Goal: Task Accomplishment & Management: Use online tool/utility

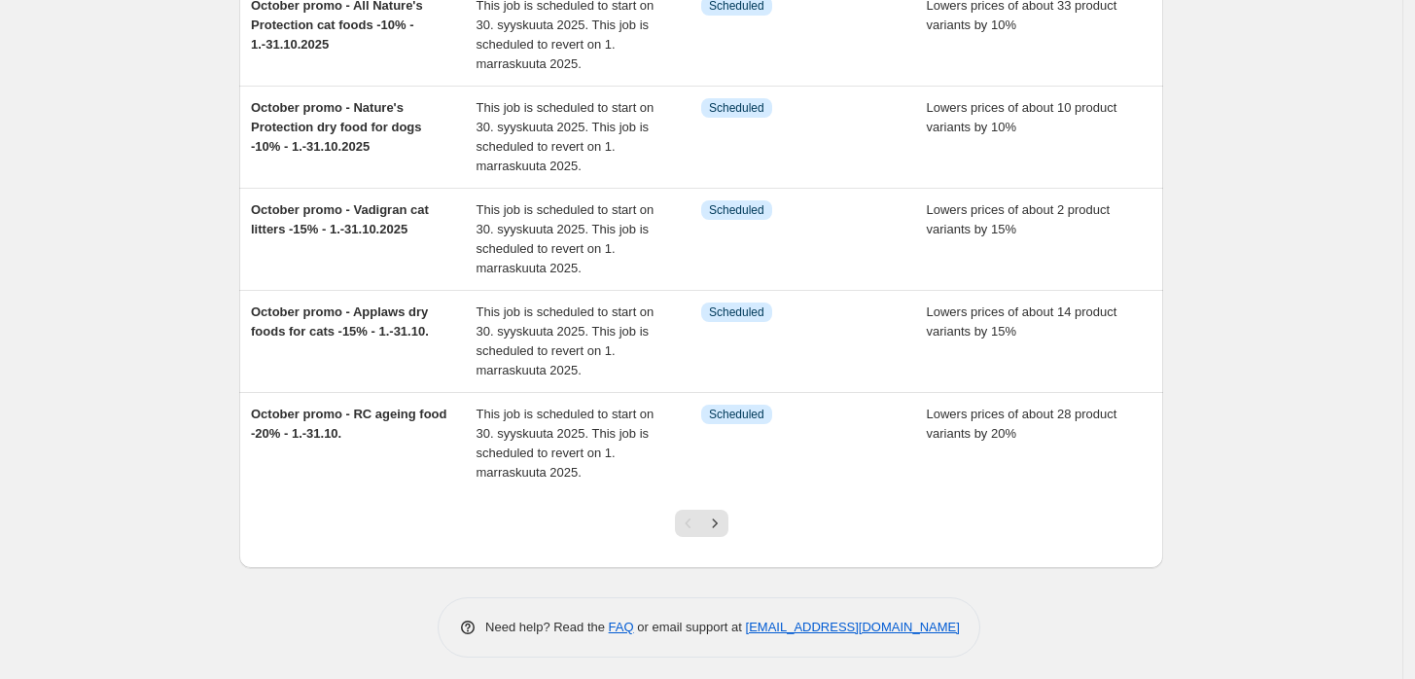
scroll to position [710, 0]
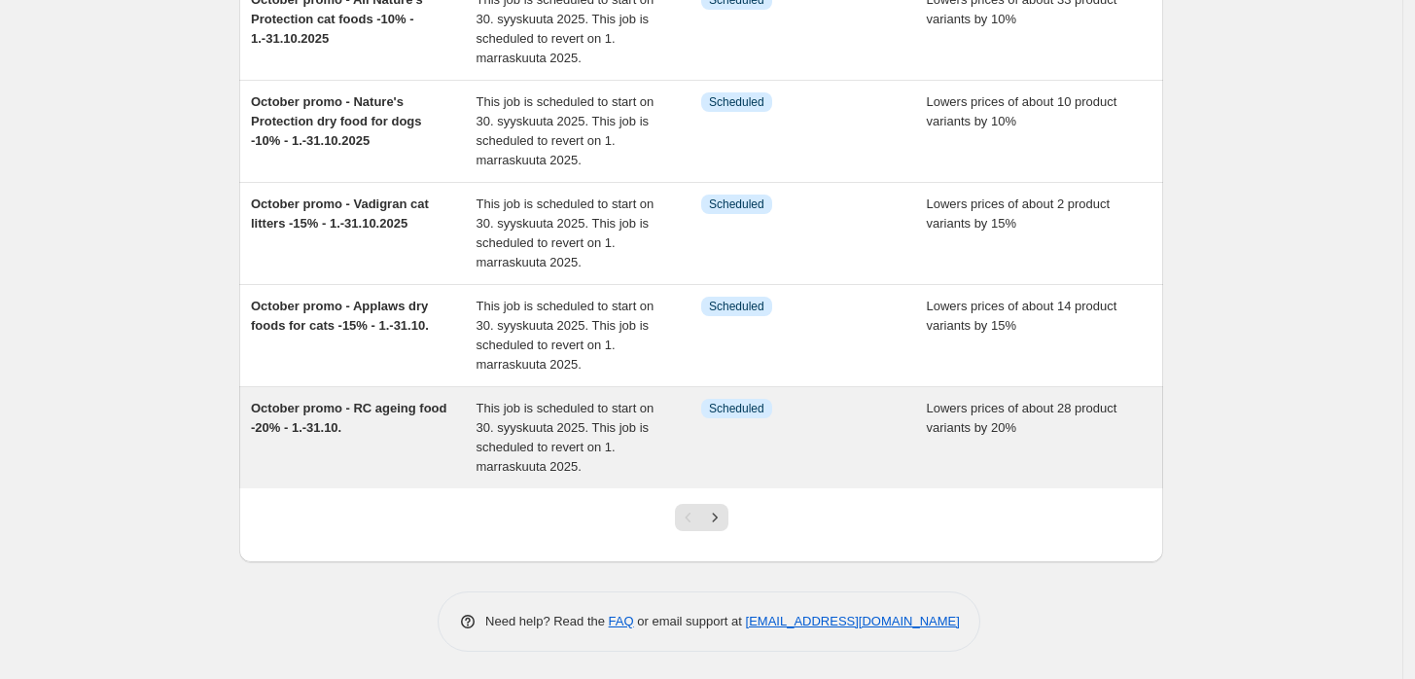
click at [371, 421] on div "October promo - RC ageing food -20% - 1.-31.10." at bounding box center [364, 438] width 226 height 78
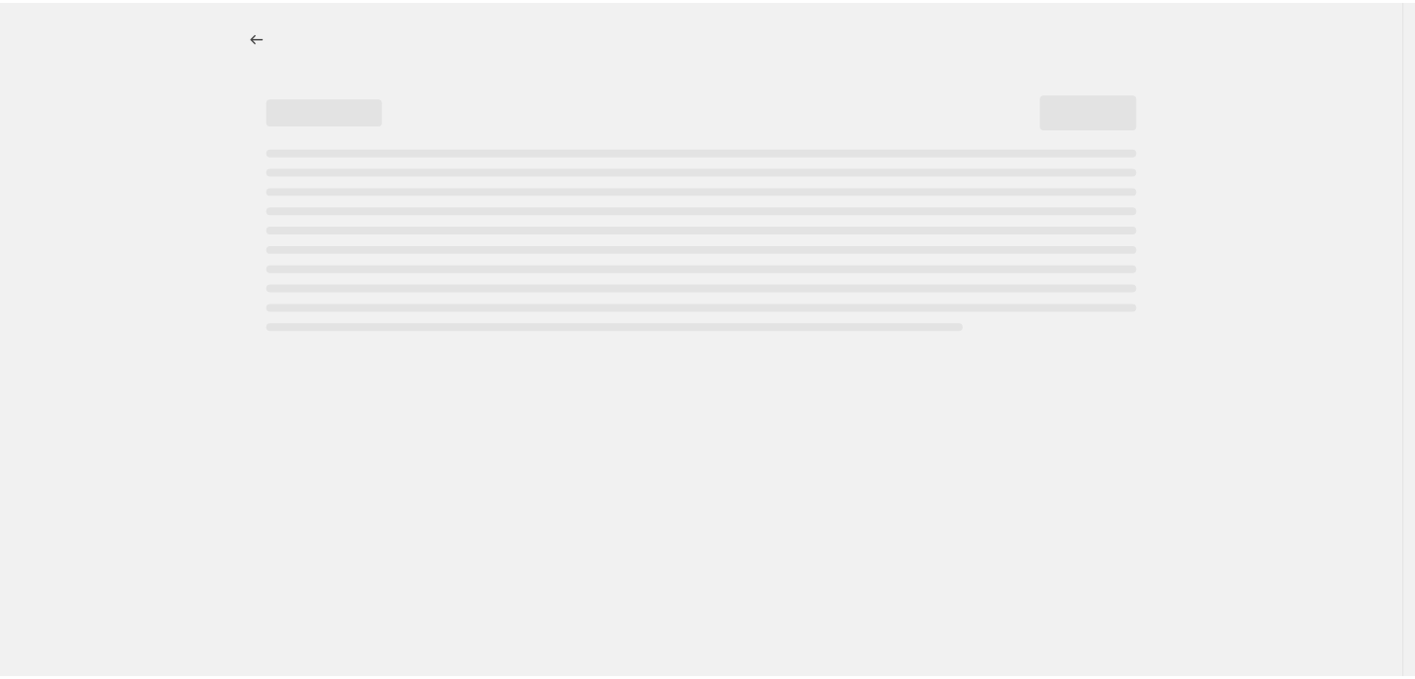
select select "percentage"
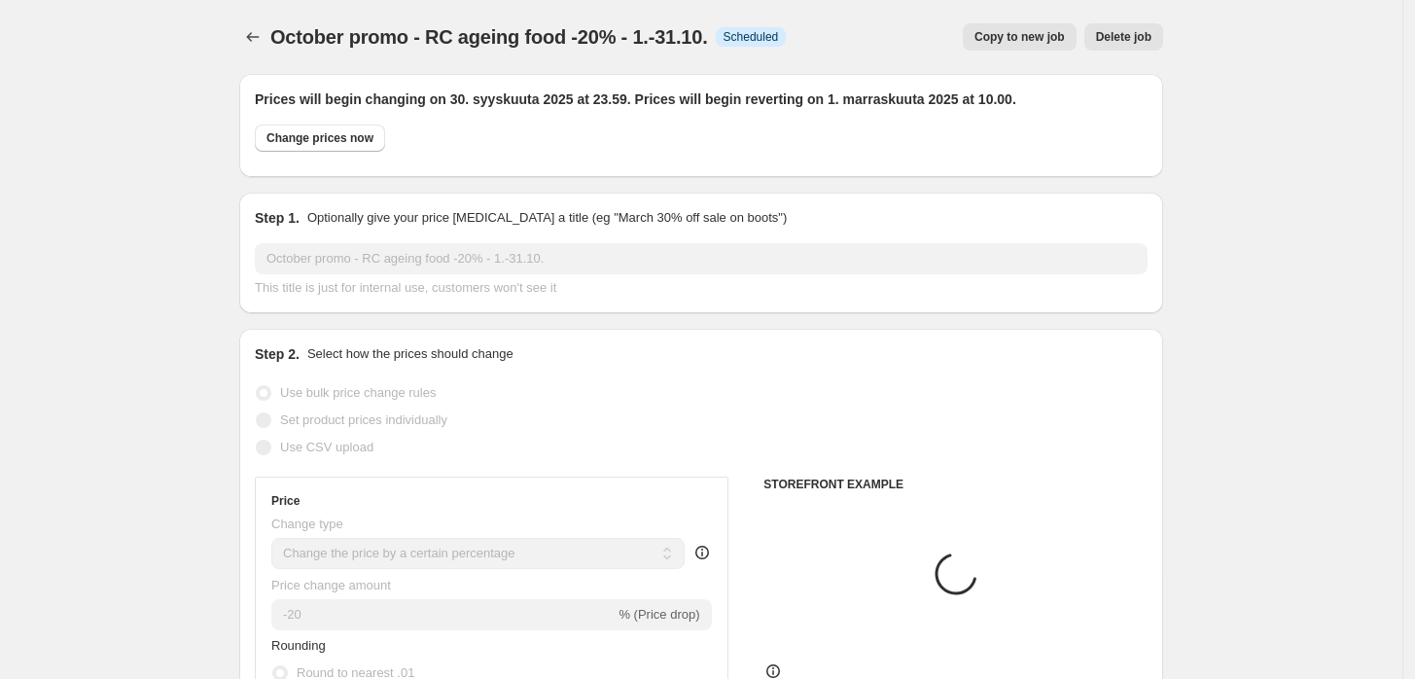
select select "collection"
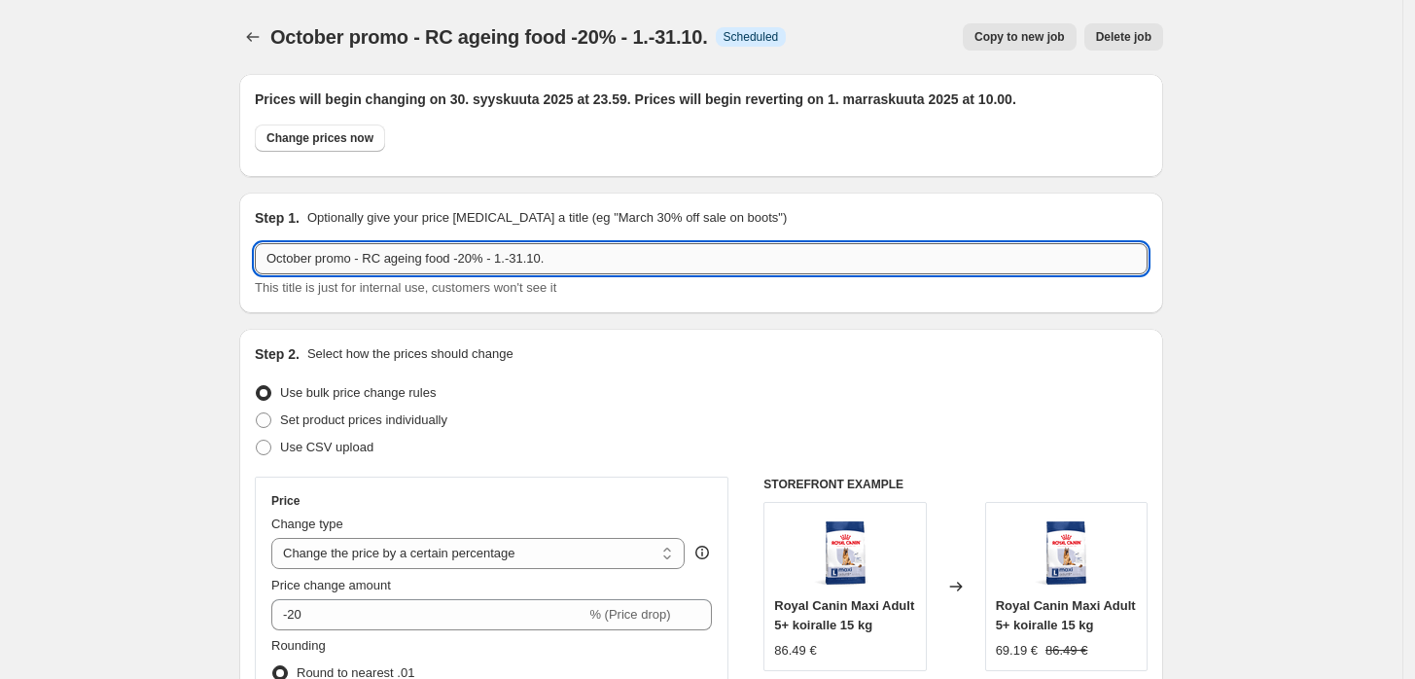
click at [591, 266] on input "October promo - RC ageing food -20% - 1.-31.10." at bounding box center [701, 258] width 893 height 31
click at [648, 271] on input "October promo - RC ageing food -20% - 1.-31.10." at bounding box center [701, 258] width 893 height 31
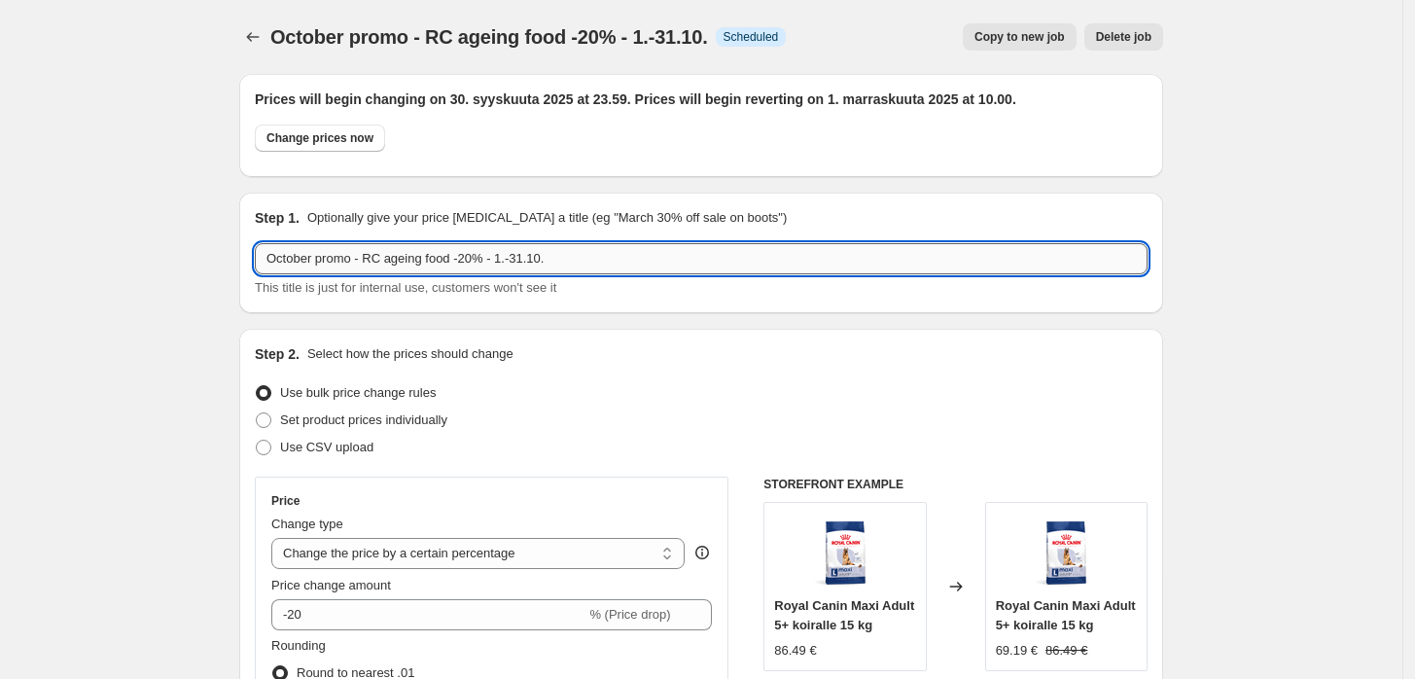
click at [648, 271] on input "October promo - RC ageing food -20% - 1.-31.10." at bounding box center [701, 258] width 893 height 31
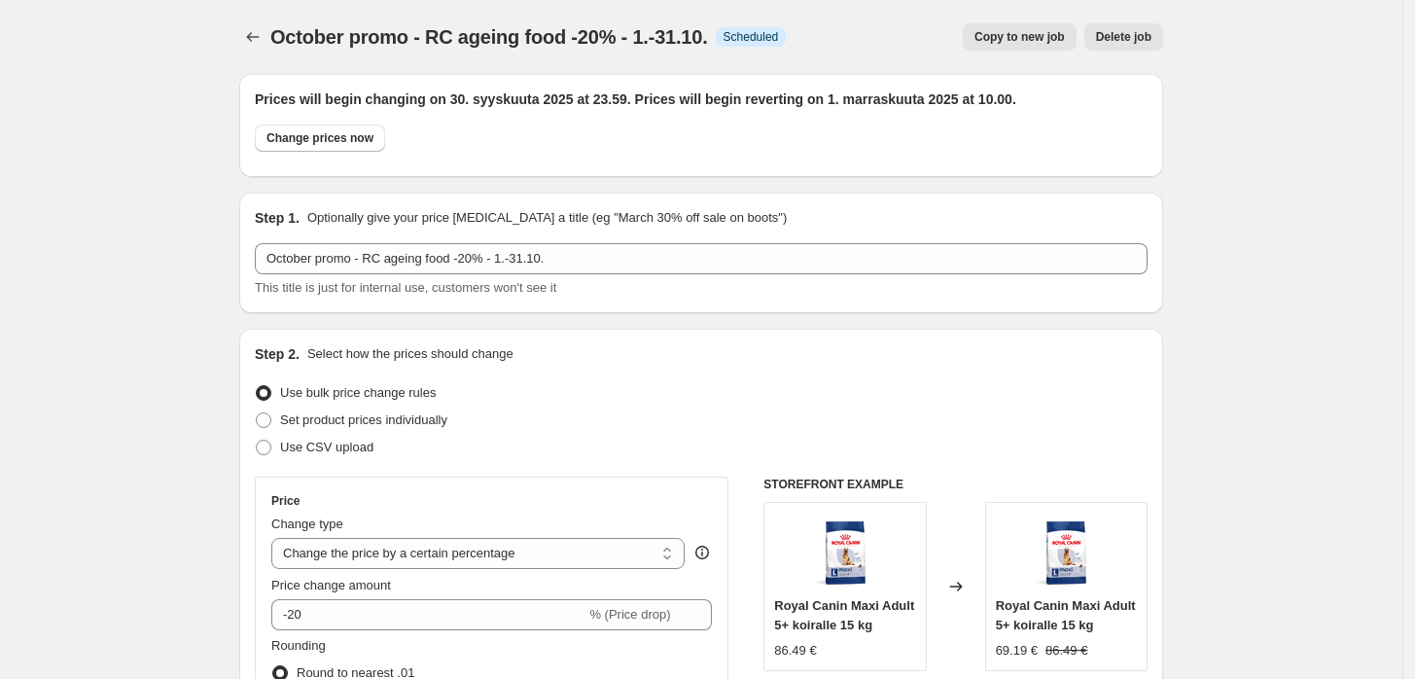
click at [249, 36] on icon "Price change jobs" at bounding box center [252, 36] width 19 height 19
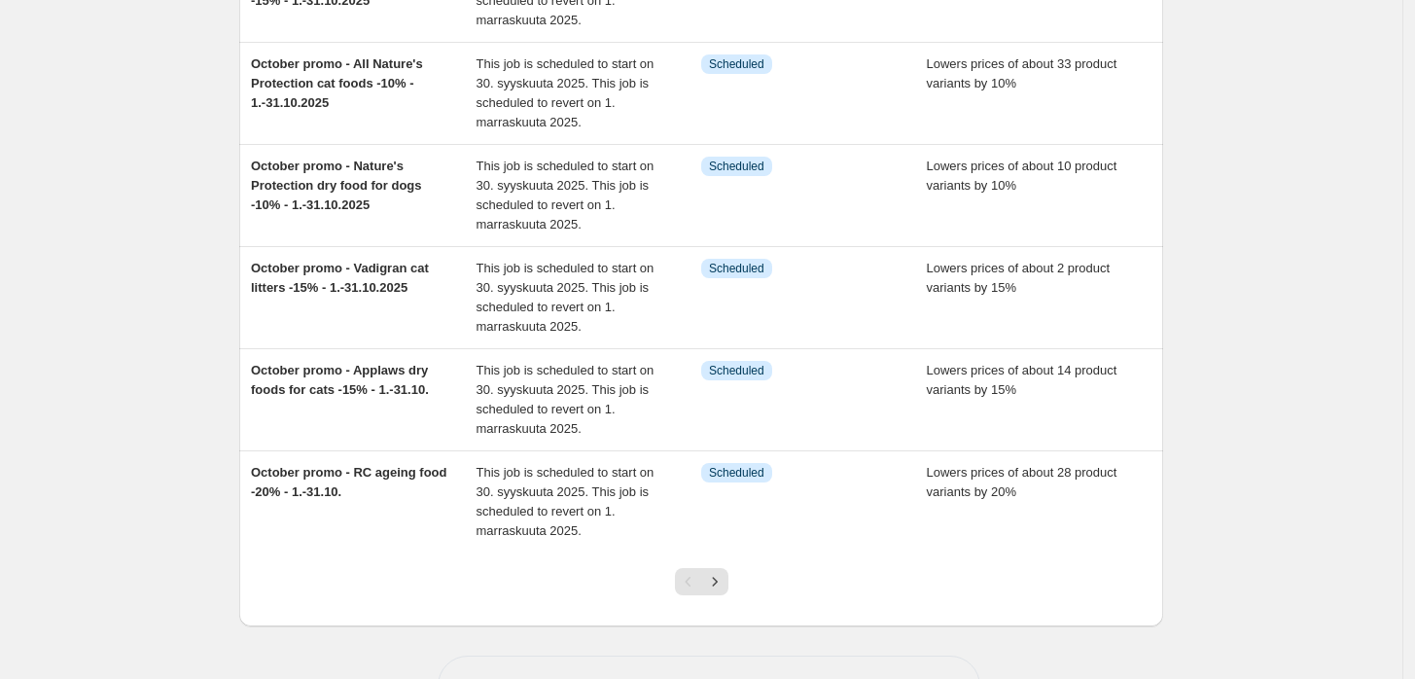
scroll to position [644, 0]
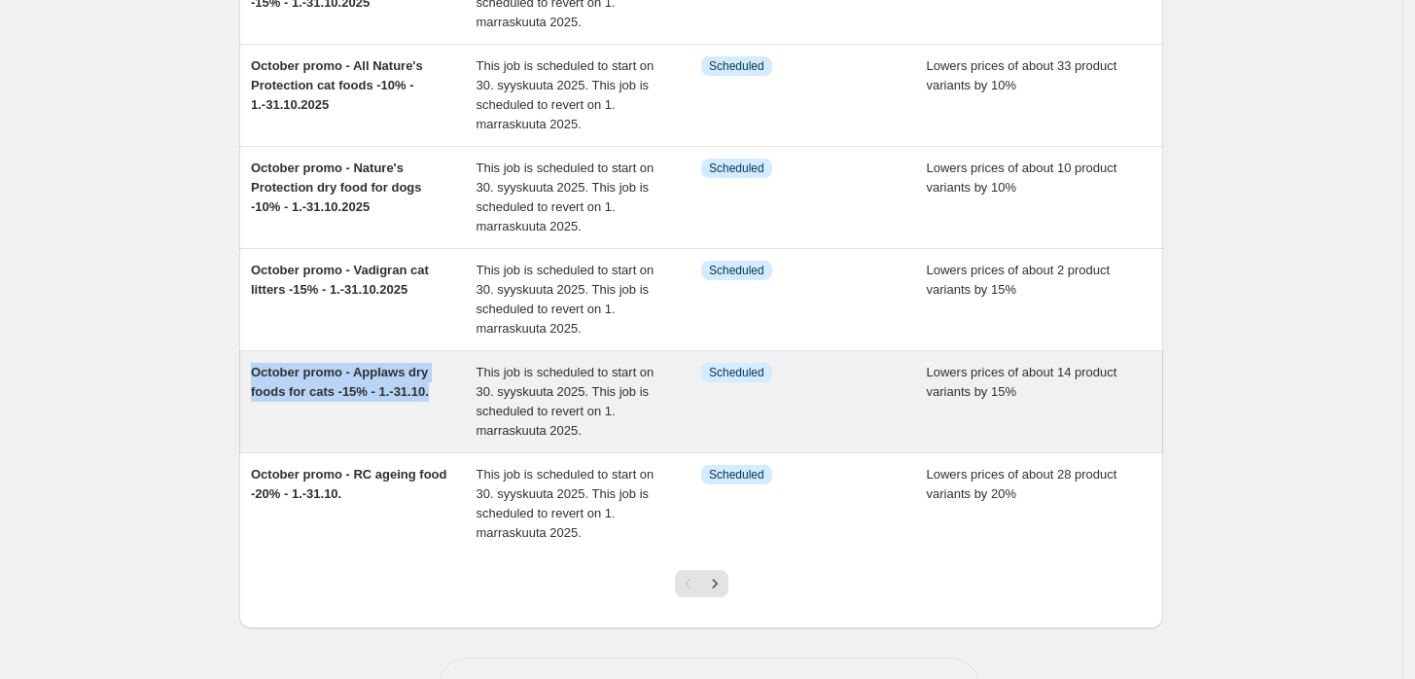
drag, startPoint x: 444, startPoint y: 390, endPoint x: 257, endPoint y: 373, distance: 187.6
click at [257, 373] on div "October promo - Applaws dry foods for cats -15% - 1.-31.10." at bounding box center [364, 402] width 226 height 78
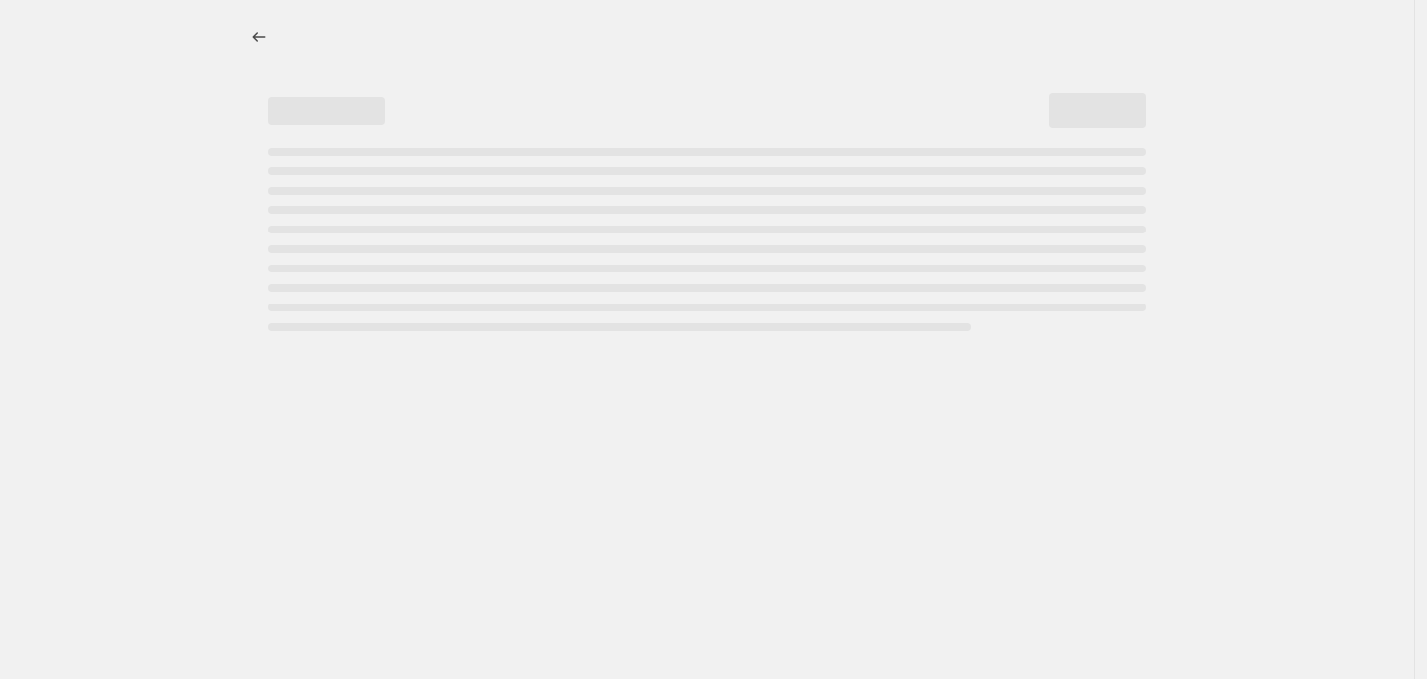
select select "percentage"
select select "collection"
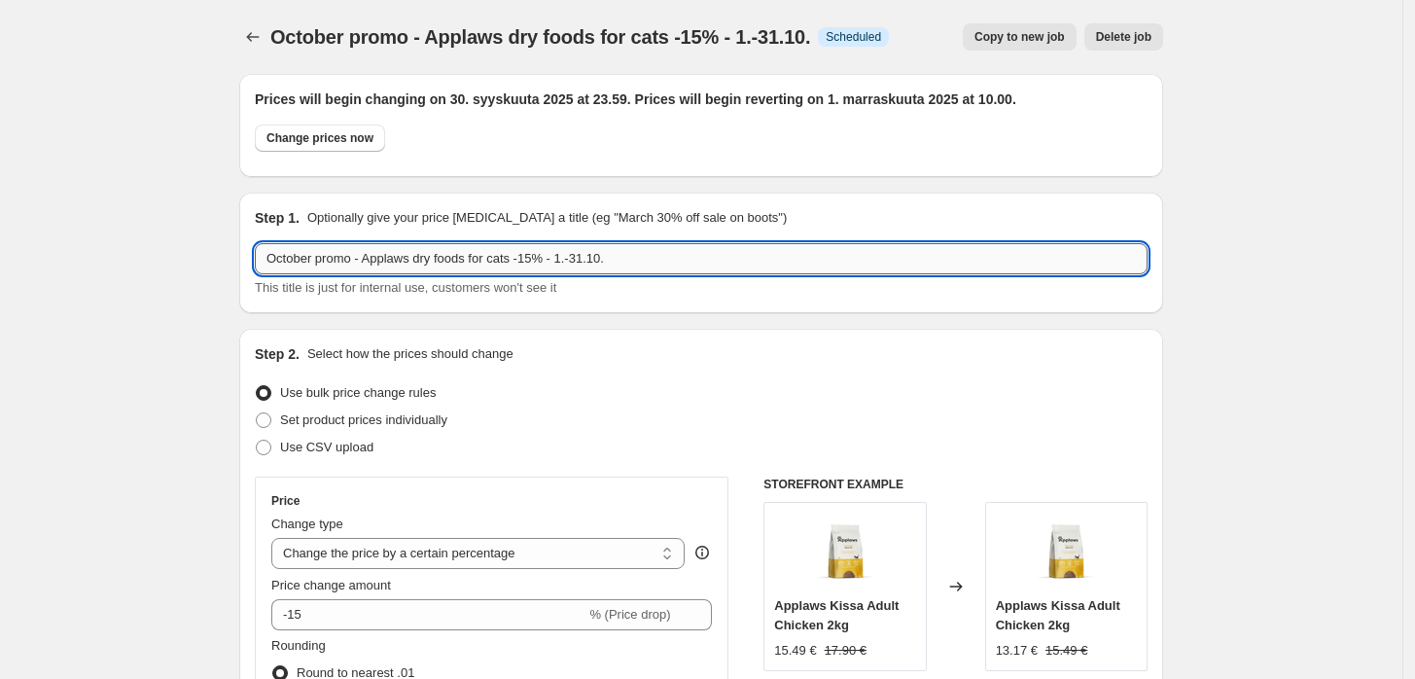
click at [622, 265] on input "October promo - Applaws dry foods for cats -15% - 1.-31.10." at bounding box center [701, 258] width 893 height 31
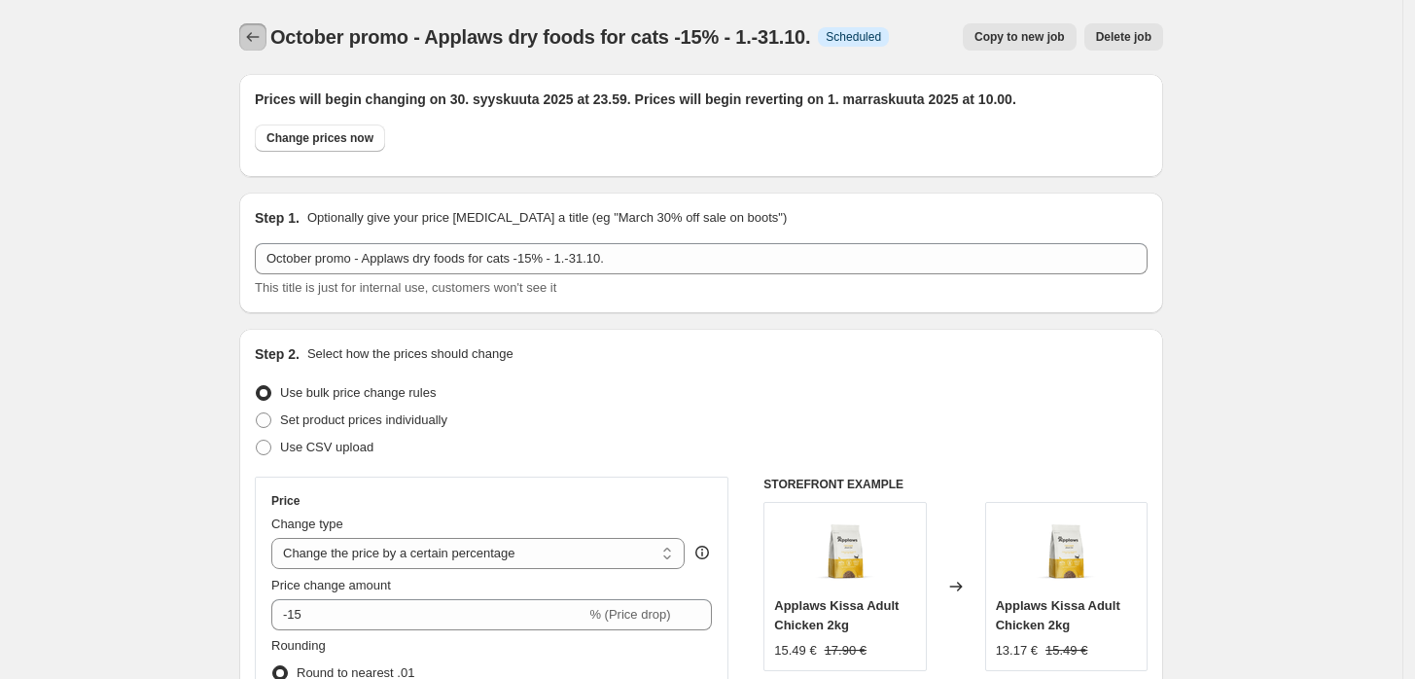
click at [263, 43] on icon "Price change jobs" at bounding box center [252, 36] width 19 height 19
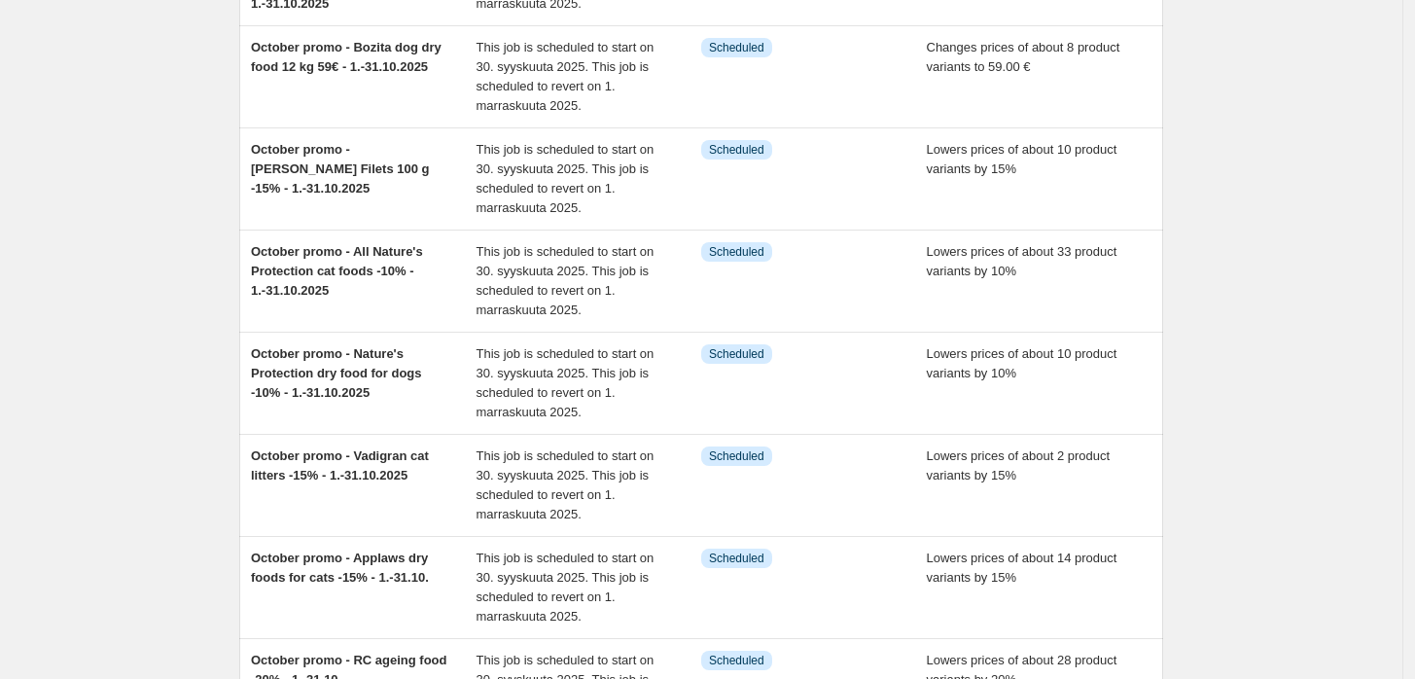
scroll to position [478, 0]
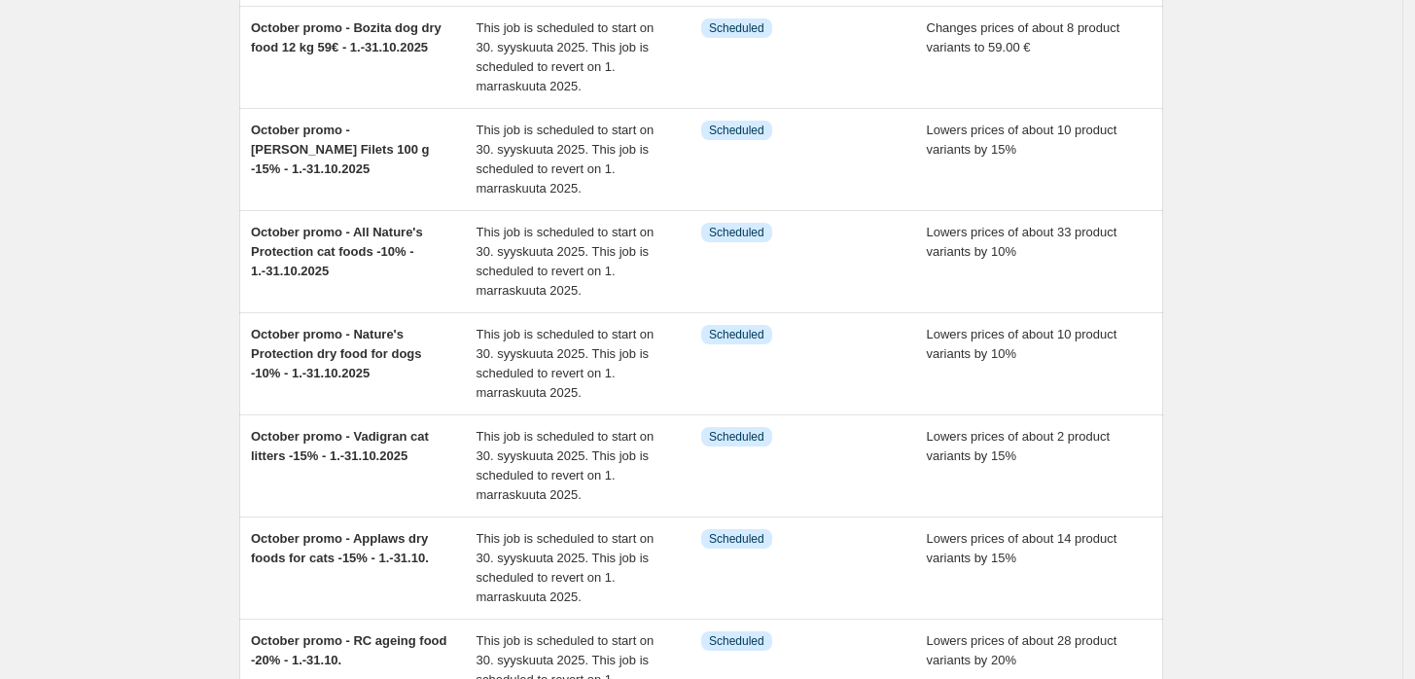
click at [1304, 415] on div "NA Bulk Price Editor. This page is ready NA Bulk Price Editor Add new price [ME…" at bounding box center [701, 217] width 1403 height 1391
drag, startPoint x: 390, startPoint y: 372, endPoint x: 241, endPoint y: 335, distance: 153.3
click at [241, 335] on div "Add filter October promo - Zoolac multipaste & propaste -10% - 1.-31.10.2025 Th…" at bounding box center [694, 188] width 940 height 1214
copy span "October promo - Nature's Protection dry food for dogs -10% - 1.-31.10.2025"
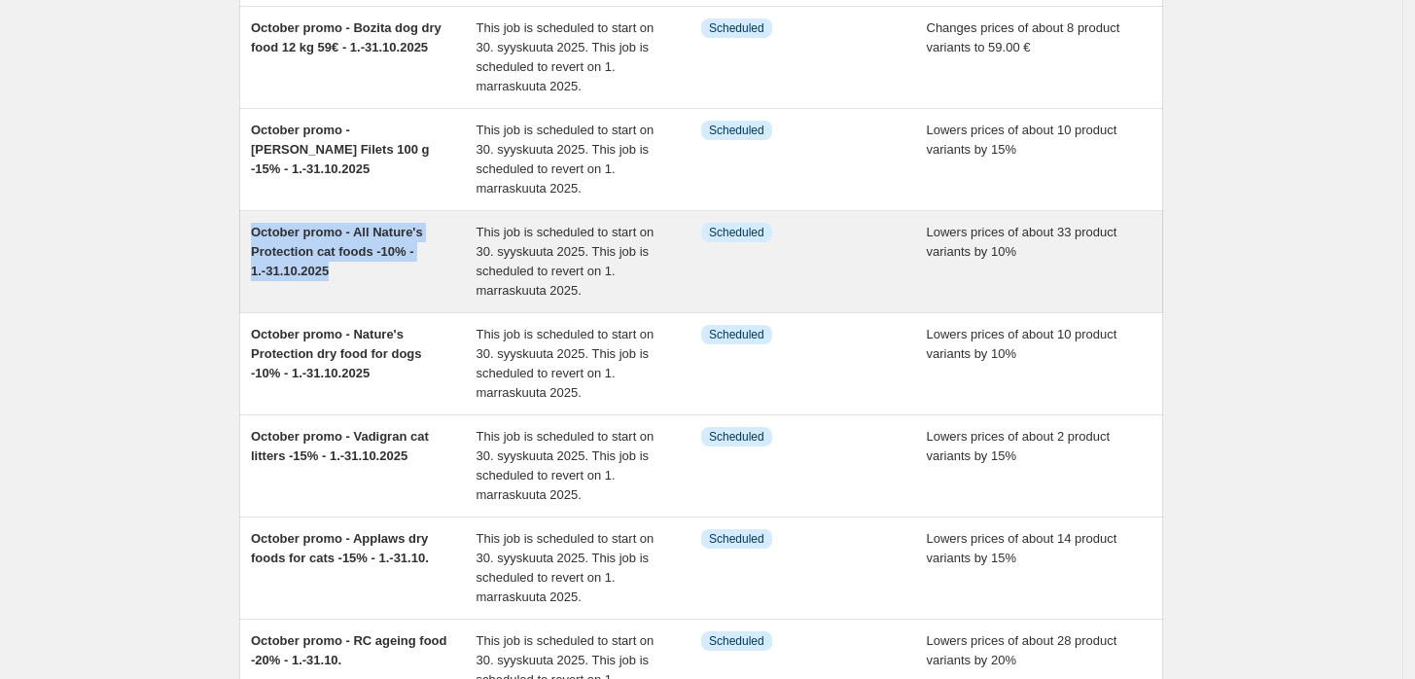
drag, startPoint x: 356, startPoint y: 274, endPoint x: 255, endPoint y: 235, distance: 108.4
click at [255, 235] on div "October promo - All Nature's Protection cat foods -10% - 1.-31.10.2025 This job…" at bounding box center [701, 261] width 924 height 101
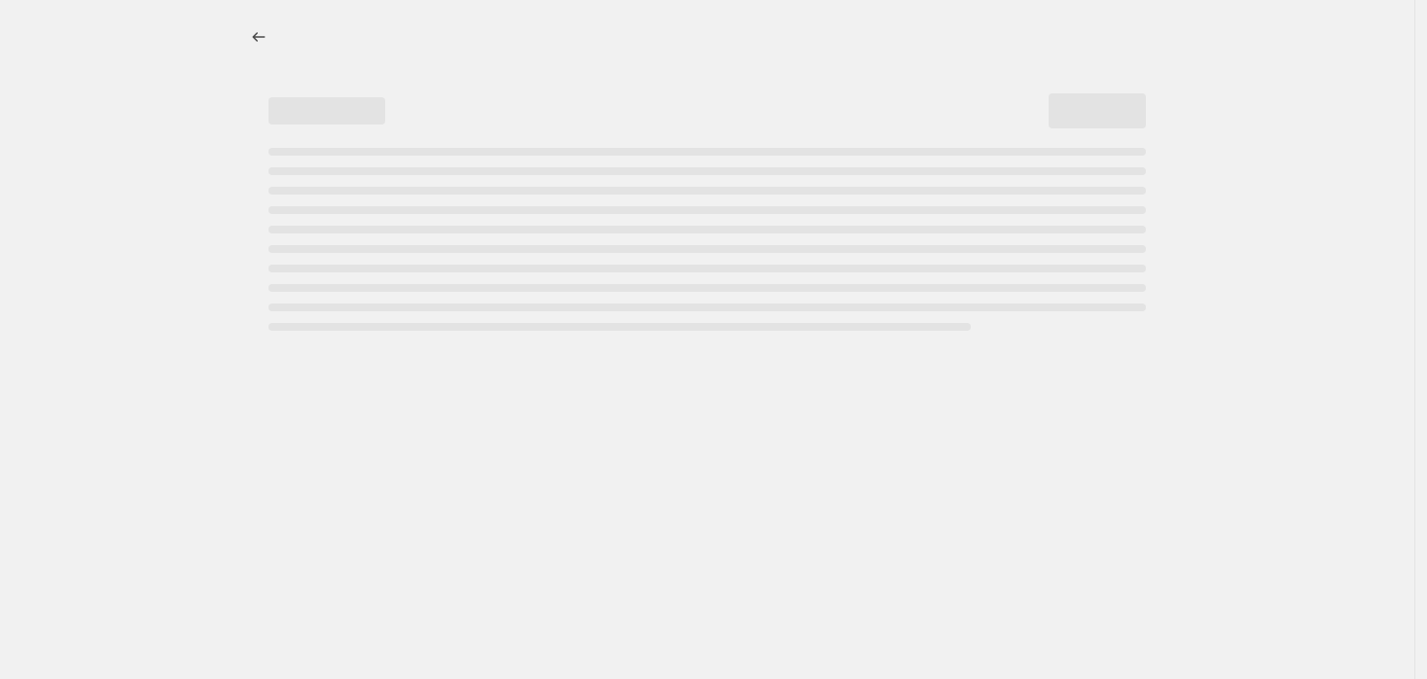
select select "percentage"
select select "collection"
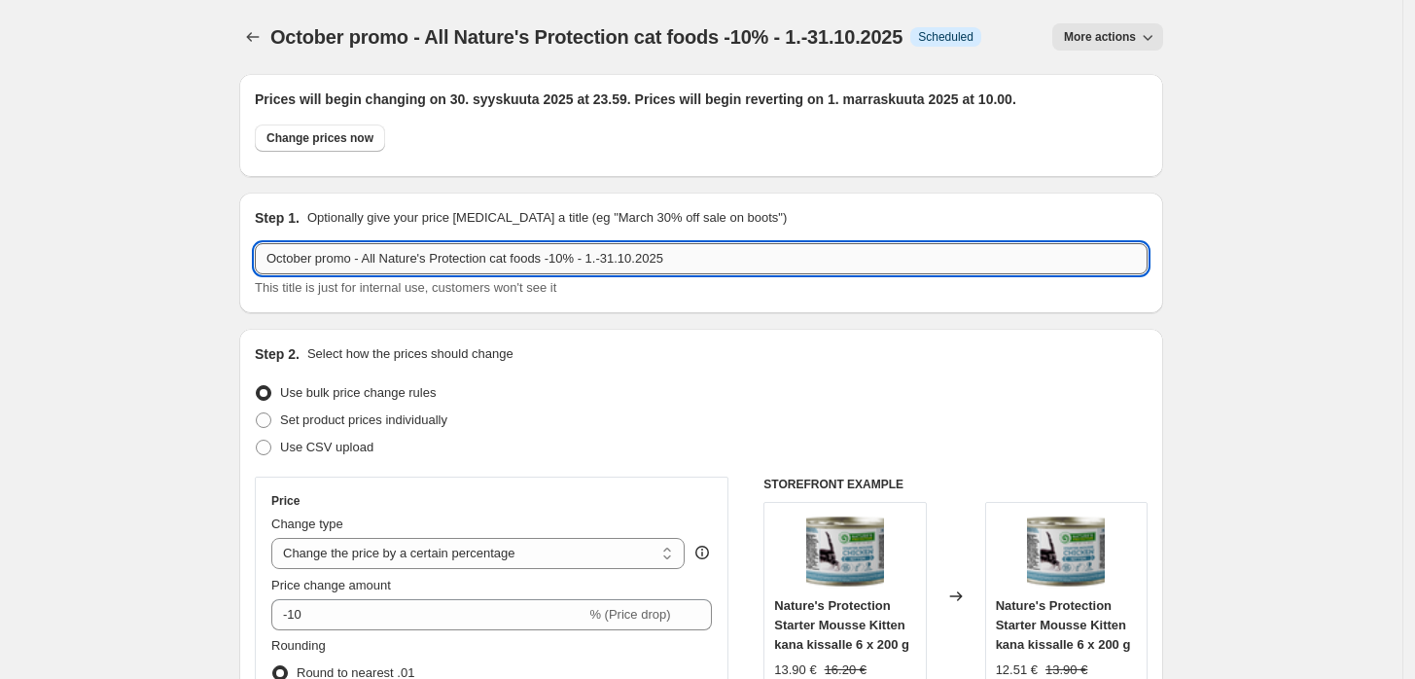
click at [535, 265] on input "October promo - All Nature's Protection cat foods -10% - 1.-31.10.2025" at bounding box center [701, 258] width 893 height 31
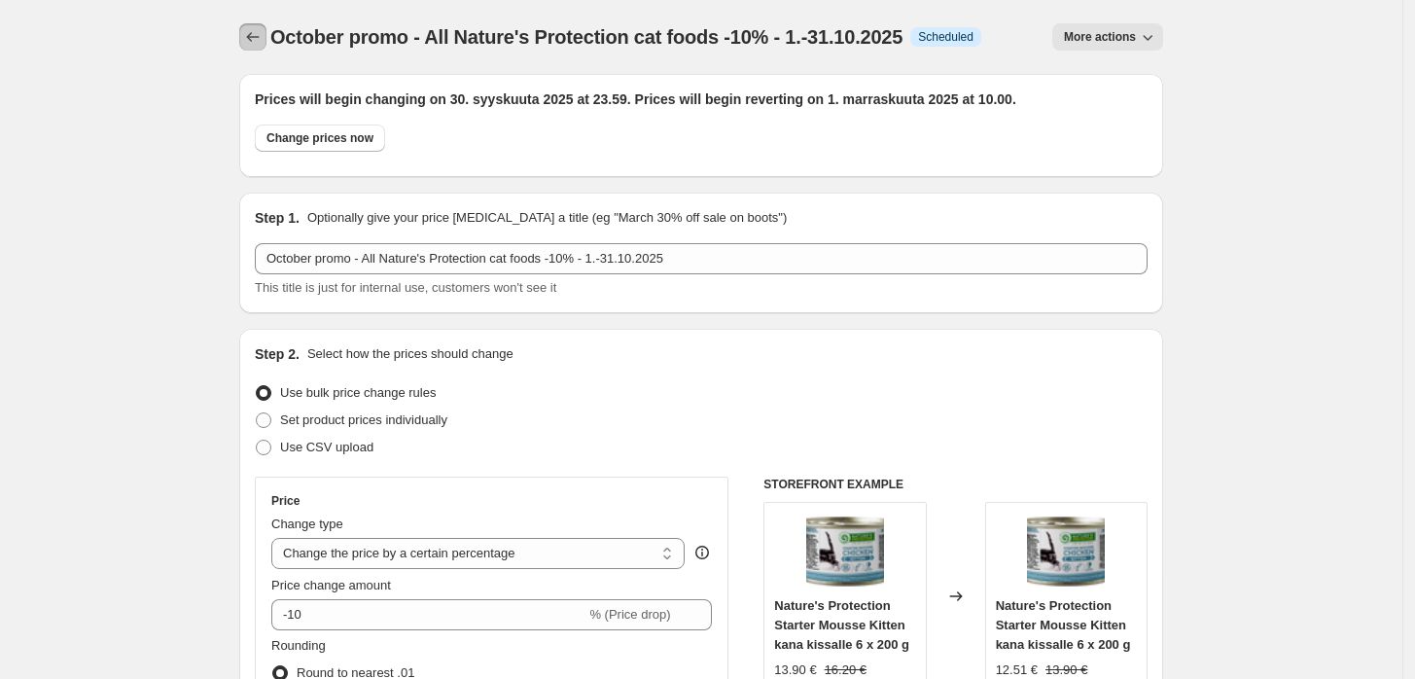
click at [260, 29] on icon "Price change jobs" at bounding box center [252, 36] width 19 height 19
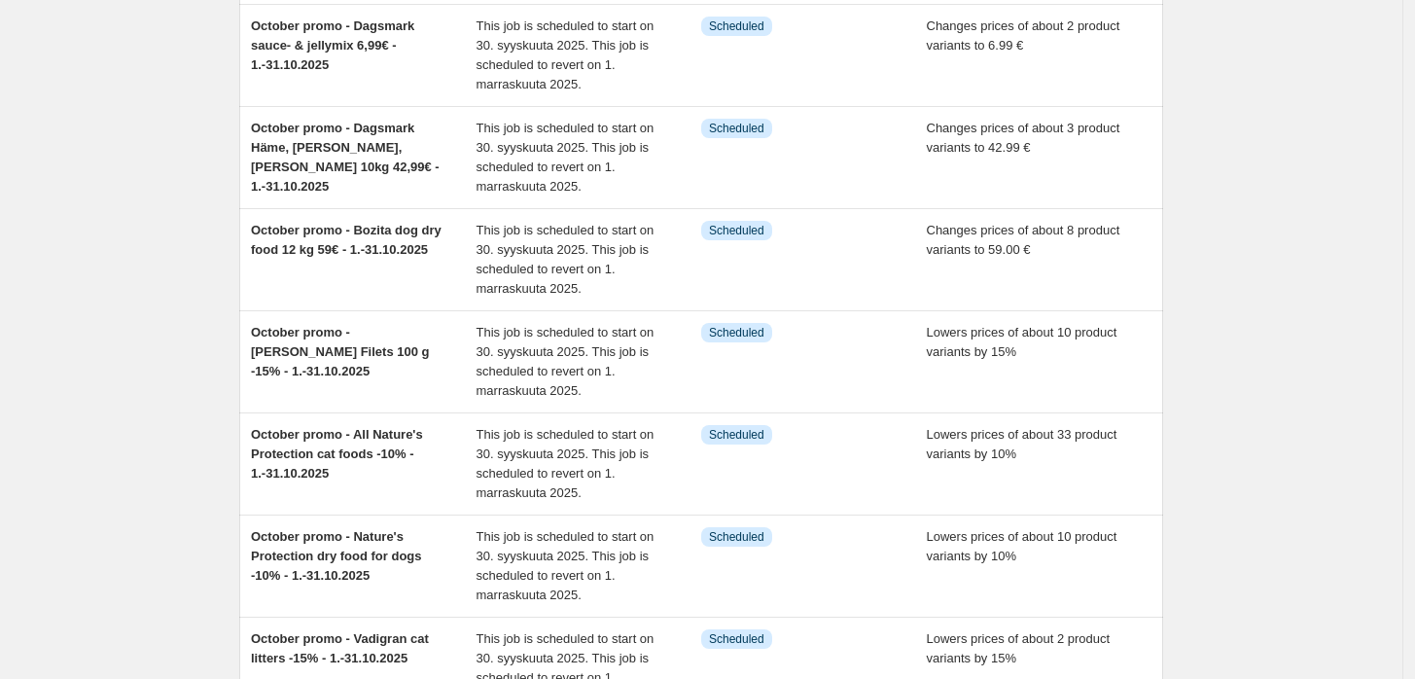
scroll to position [321, 0]
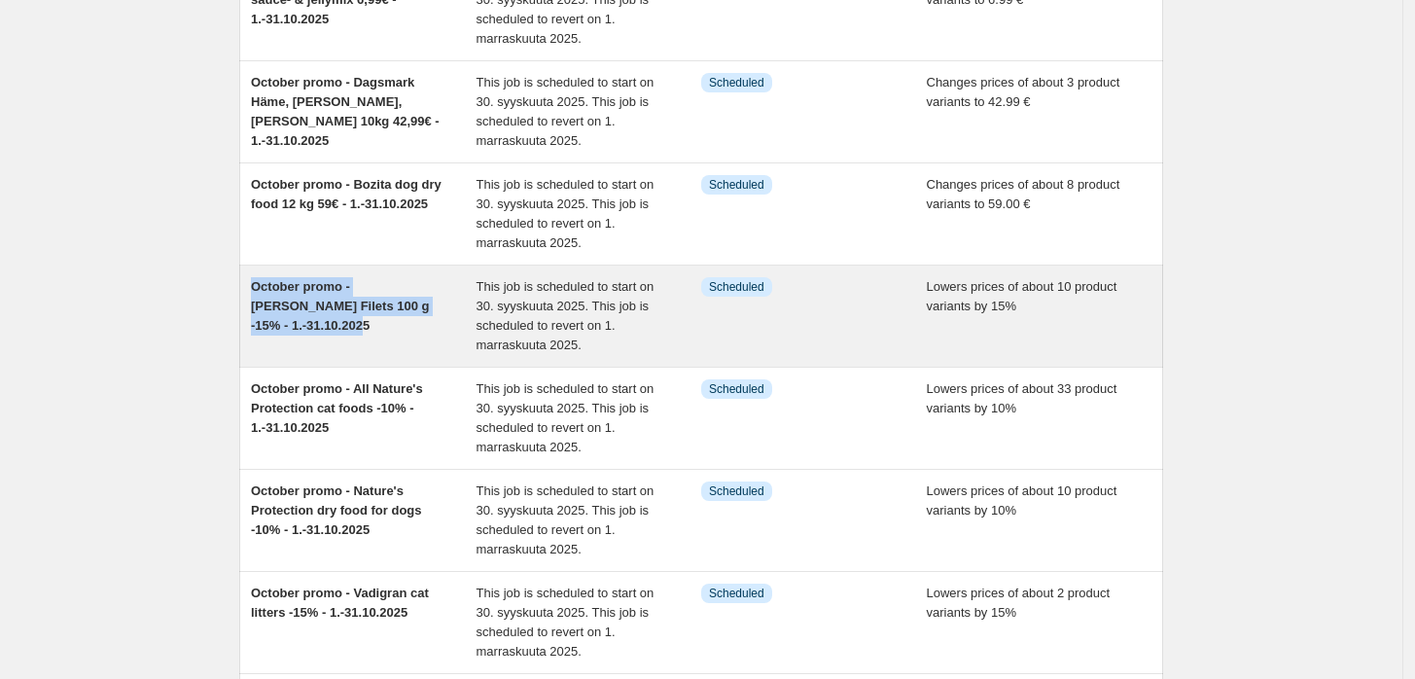
drag, startPoint x: 459, startPoint y: 302, endPoint x: 256, endPoint y: 289, distance: 203.7
click at [256, 289] on div "October promo - [PERSON_NAME] Filets 100 g -15% - 1.-31.10.2025" at bounding box center [364, 316] width 226 height 78
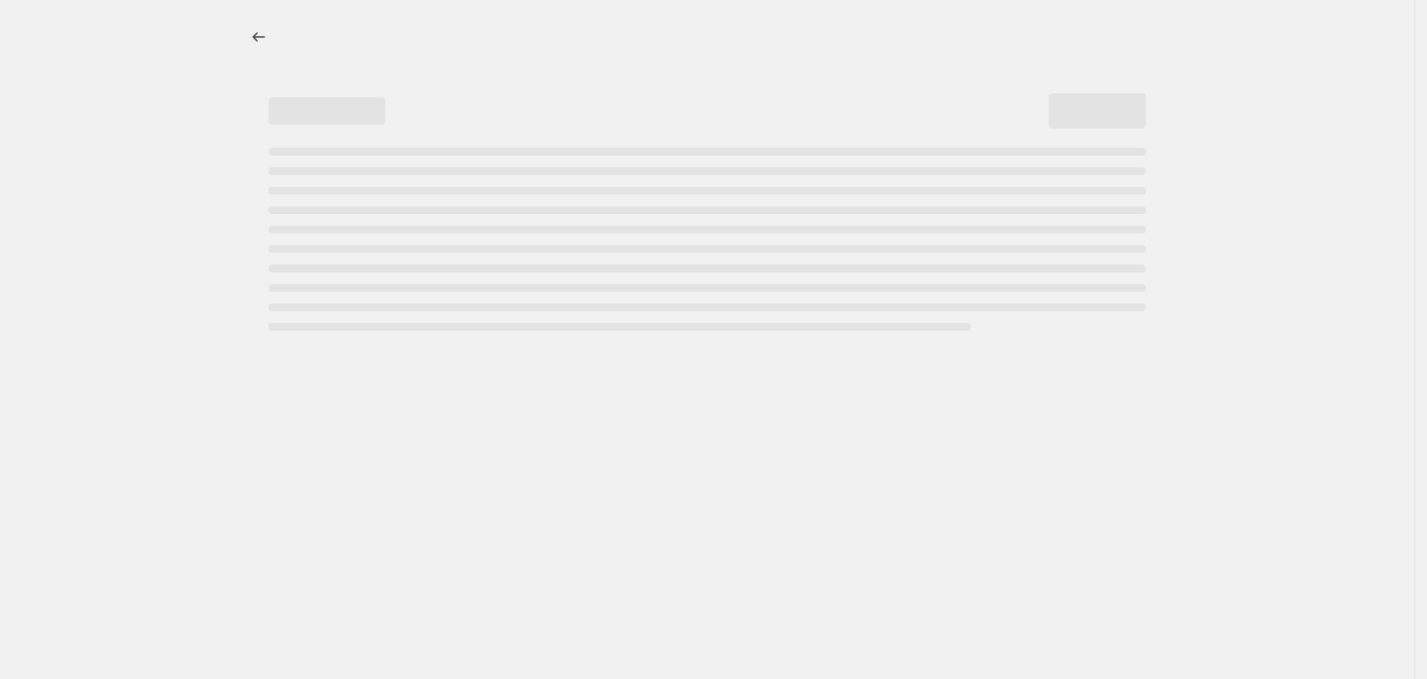
select select "percentage"
select select "collection"
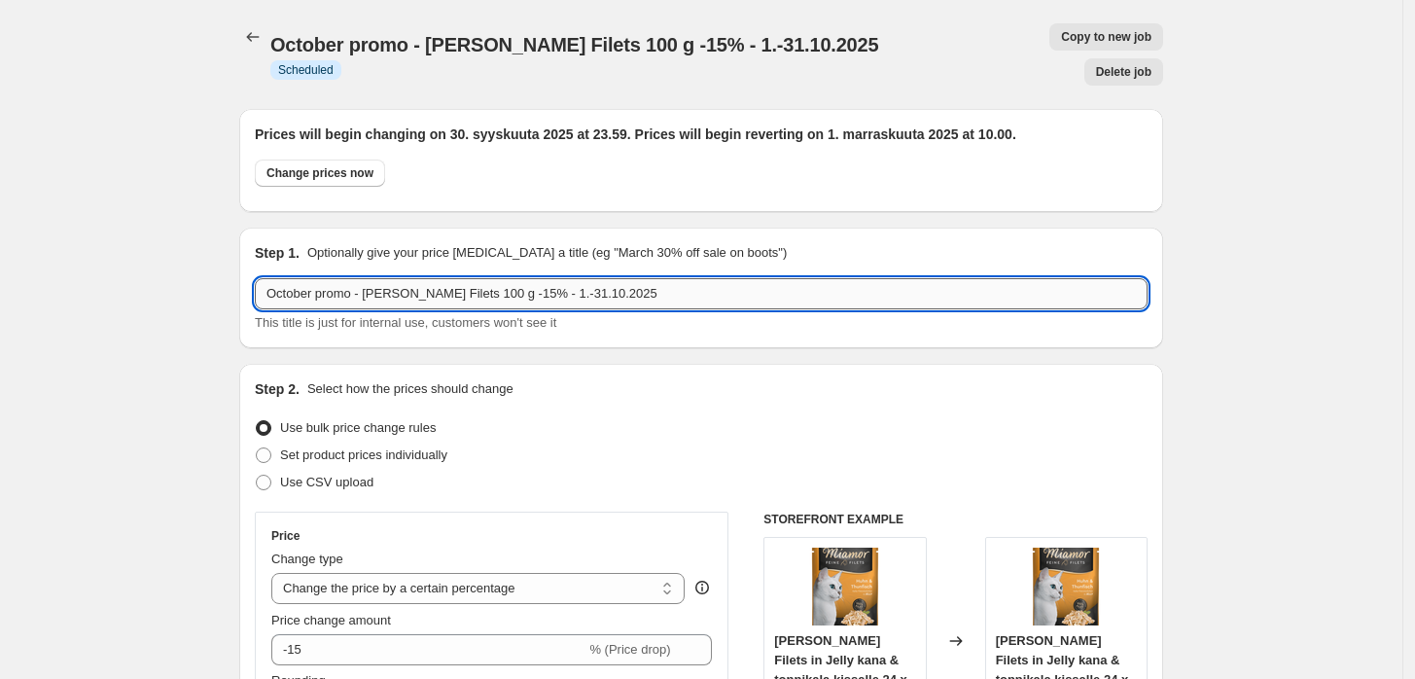
click at [539, 278] on input "October promo - [PERSON_NAME] Filets 100 g -15% - 1.-31.10.2025" at bounding box center [701, 293] width 893 height 31
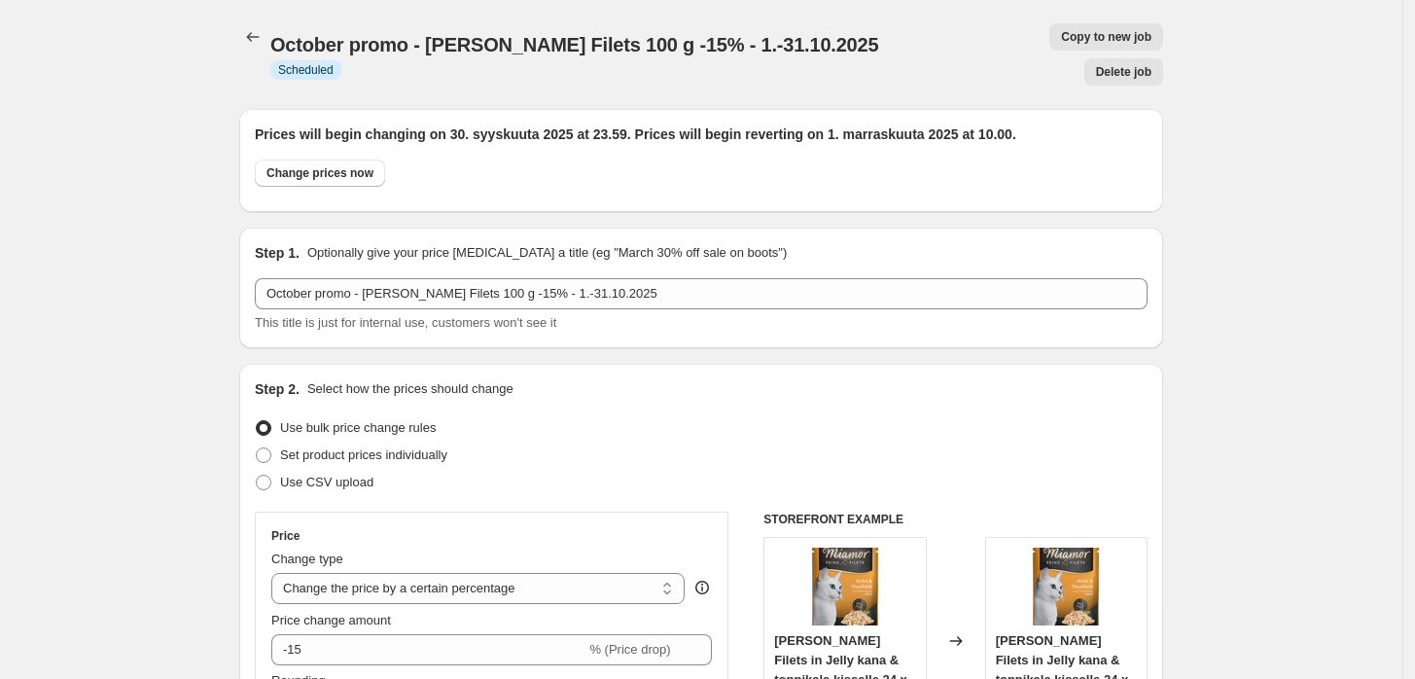
click at [249, 33] on icon "Price change jobs" at bounding box center [252, 36] width 19 height 19
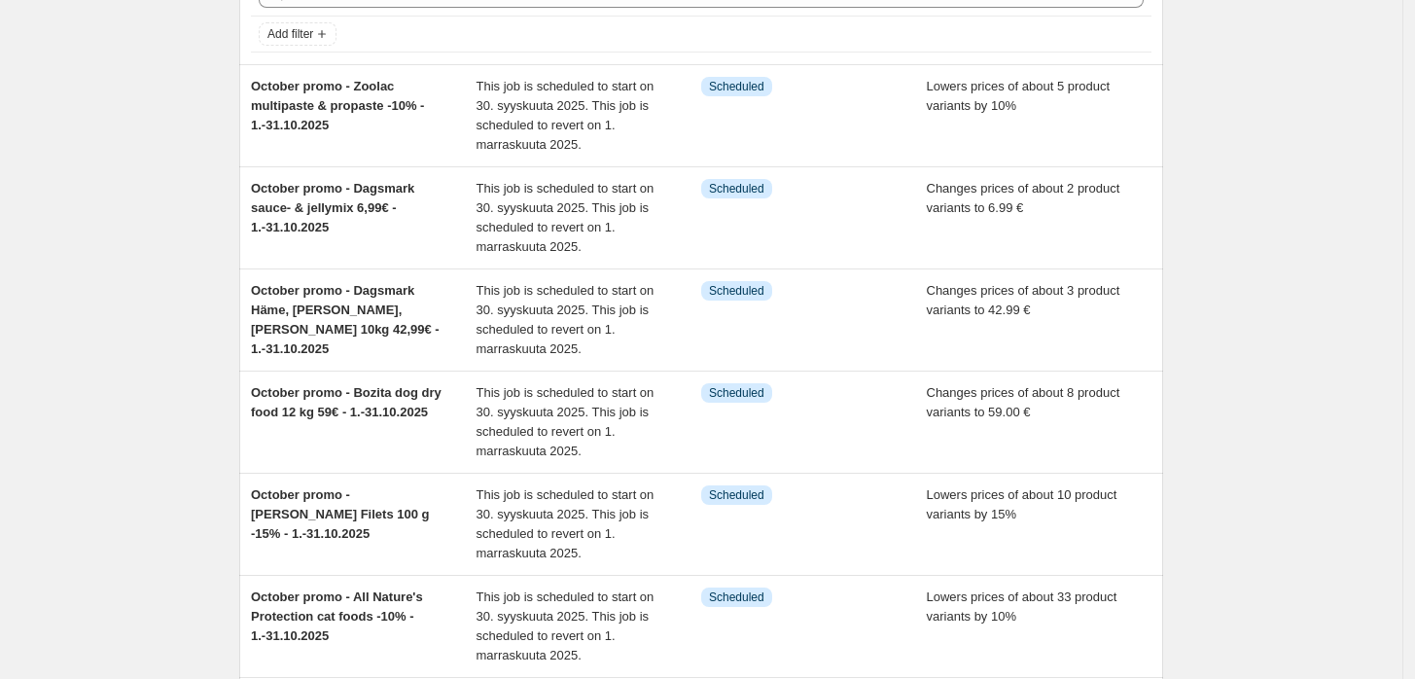
scroll to position [111, 0]
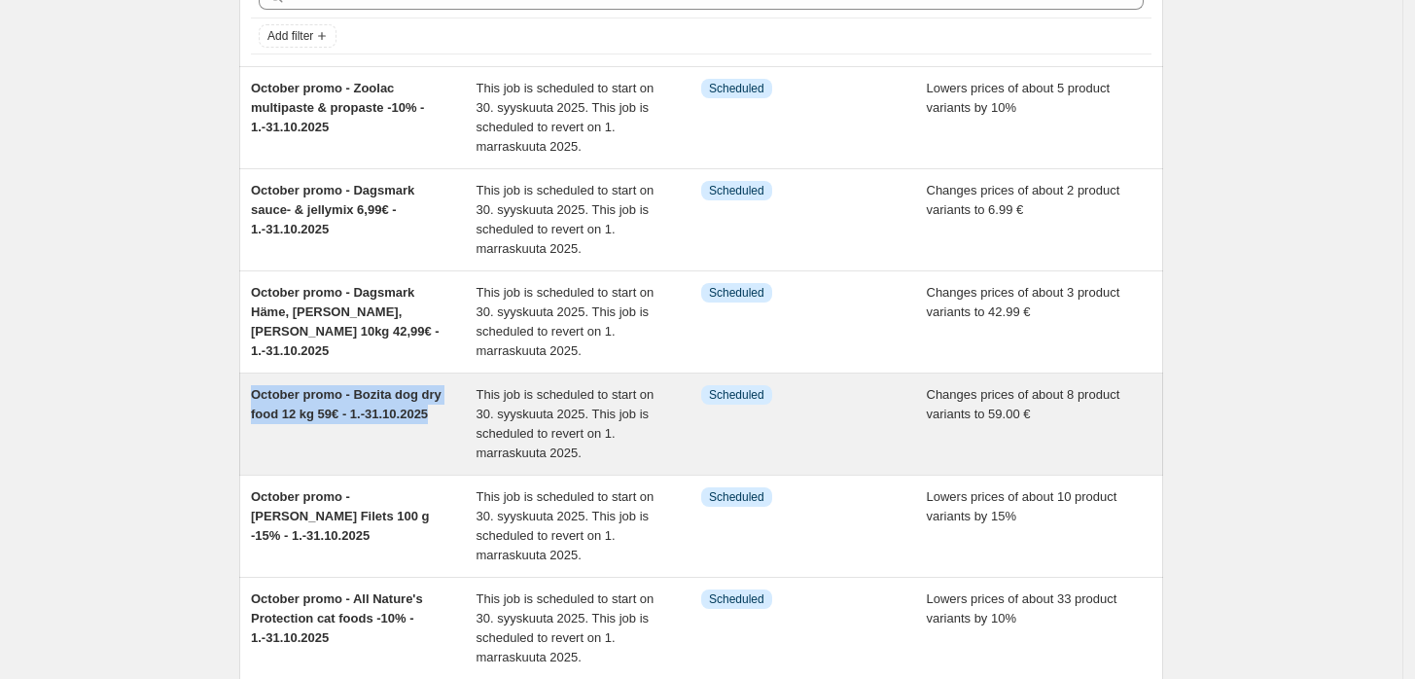
drag, startPoint x: 453, startPoint y: 408, endPoint x: 258, endPoint y: 403, distance: 195.6
click at [258, 403] on div "October promo - Bozita dog dry food 12 kg 59€ - 1.-31.10.2025" at bounding box center [364, 424] width 226 height 78
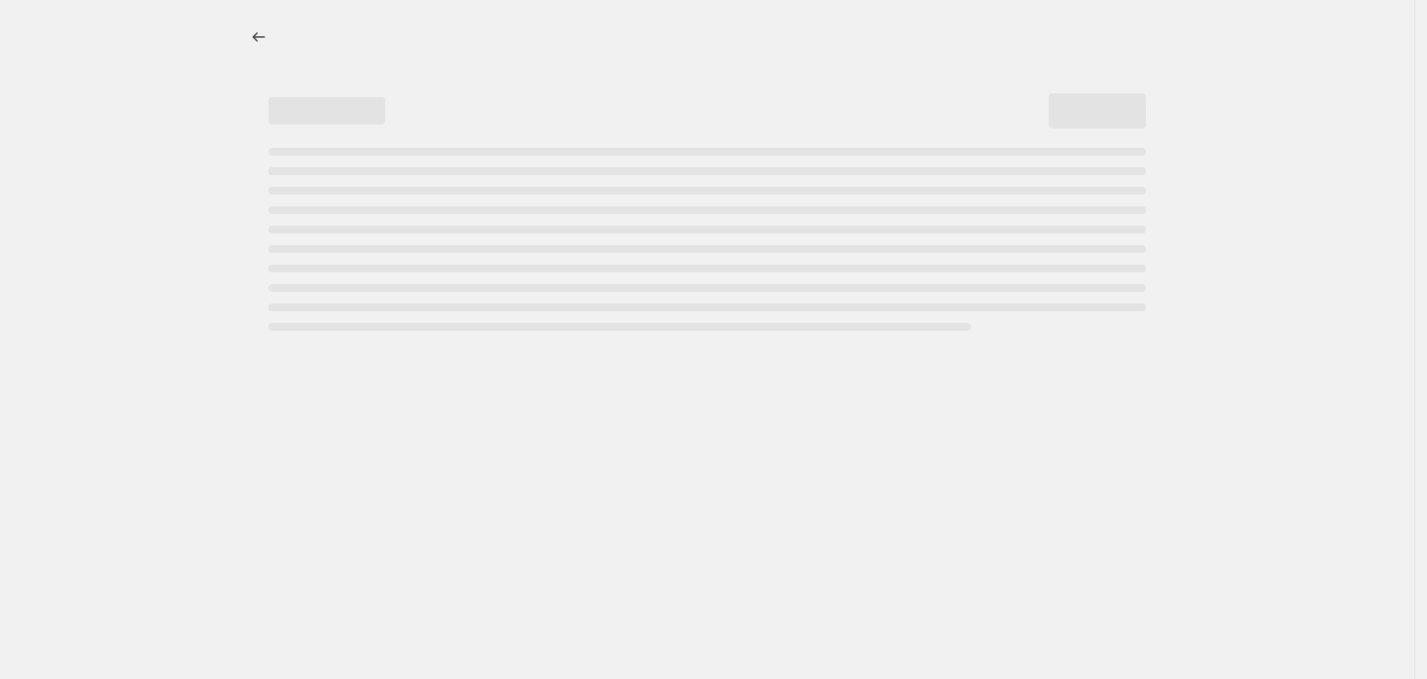
select select "collection"
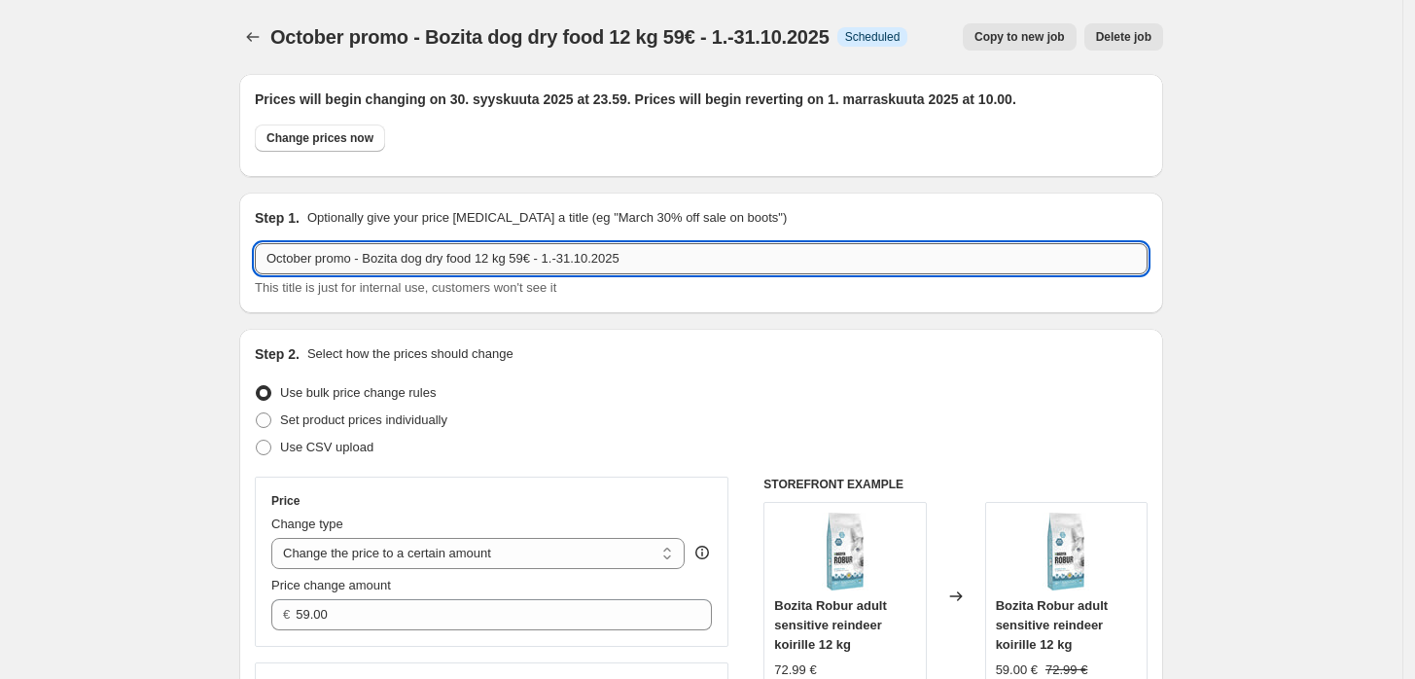
click at [559, 248] on input "October promo - Bozita dog dry food 12 kg 59€ - 1.-31.10.2025" at bounding box center [701, 258] width 893 height 31
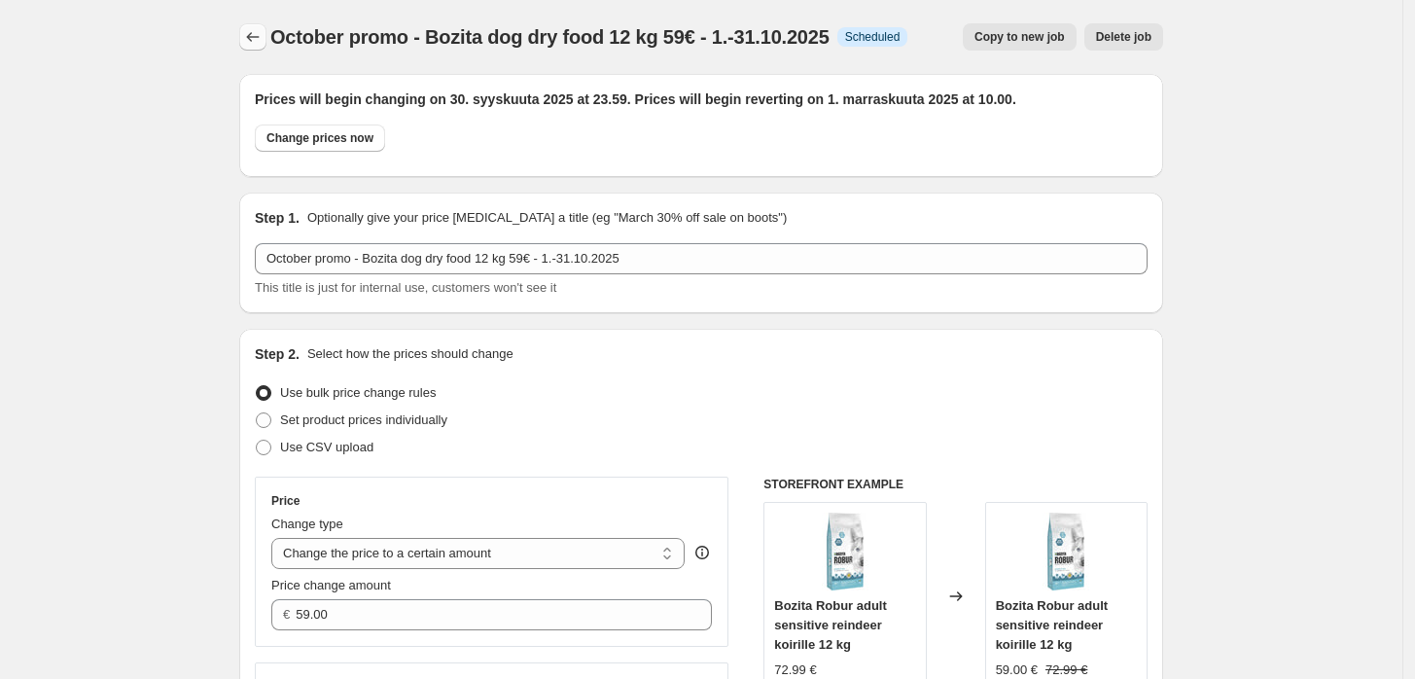
click at [255, 34] on icon "Price change jobs" at bounding box center [252, 36] width 19 height 19
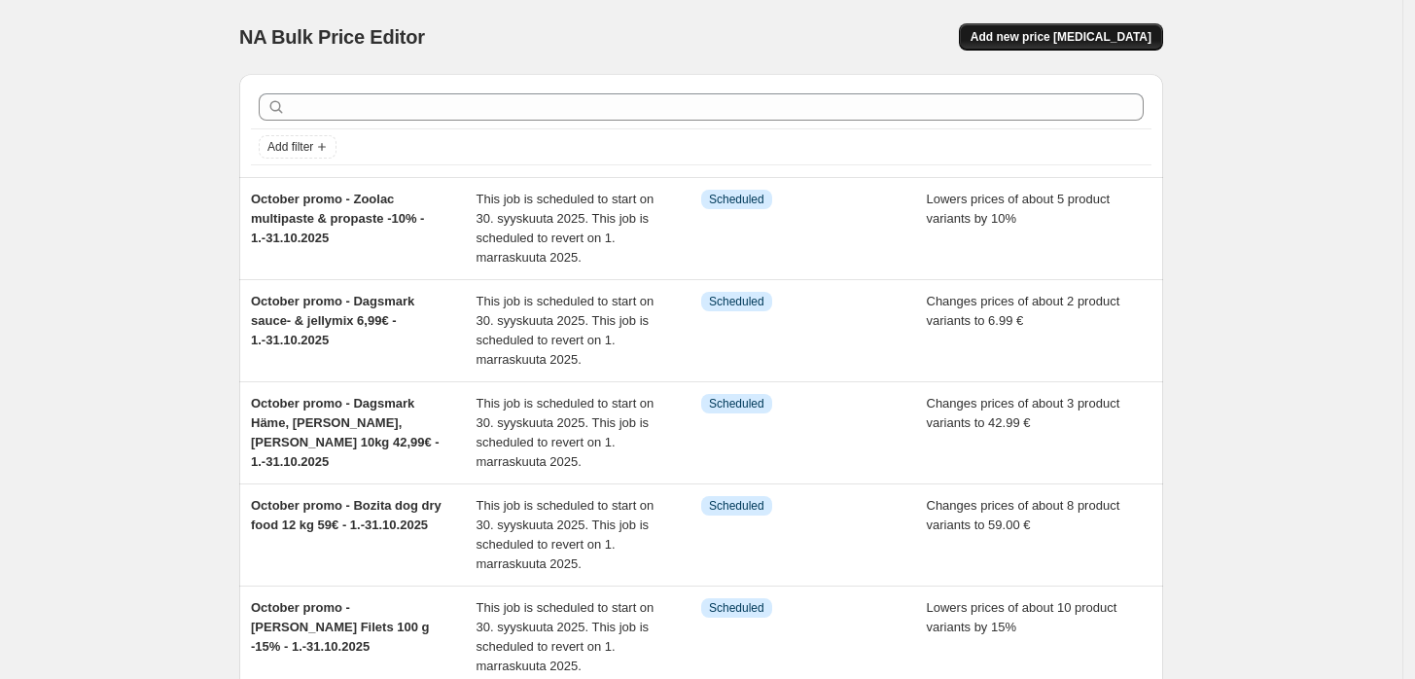
click at [1108, 35] on span "Add new price [MEDICAL_DATA]" at bounding box center [1061, 37] width 181 height 16
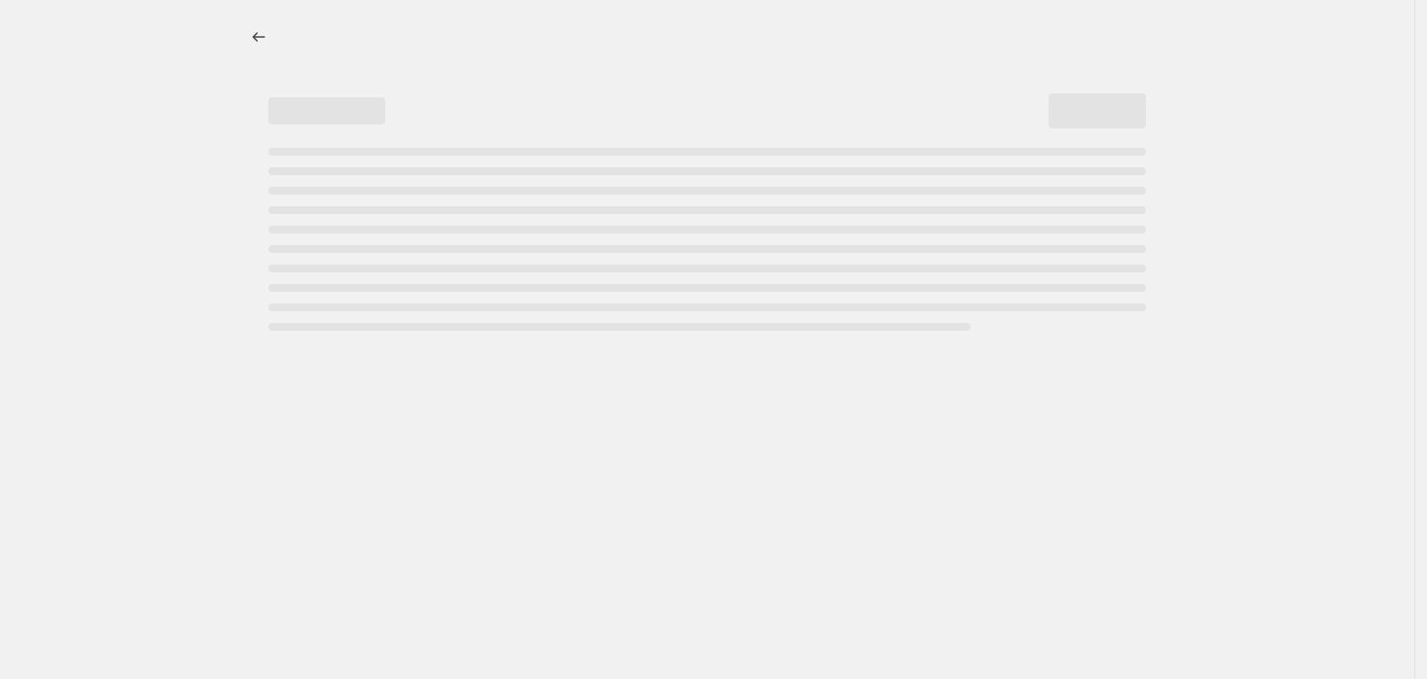
select select "percentage"
